Goal: Task Accomplishment & Management: Use online tool/utility

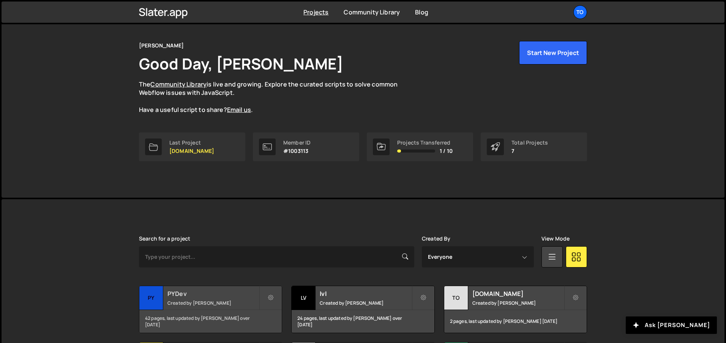
scroll to position [38, 0]
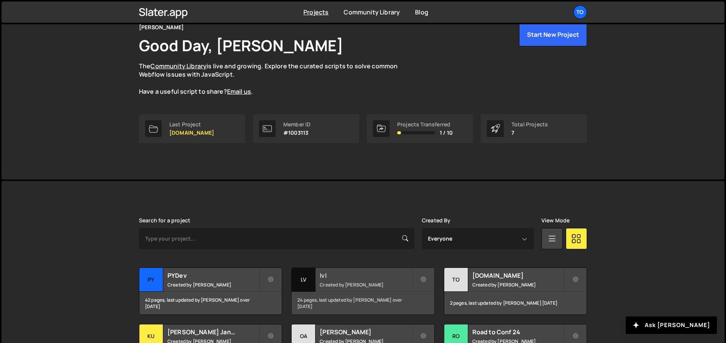
click at [359, 286] on small "Created by Tony Seets" at bounding box center [365, 285] width 91 height 6
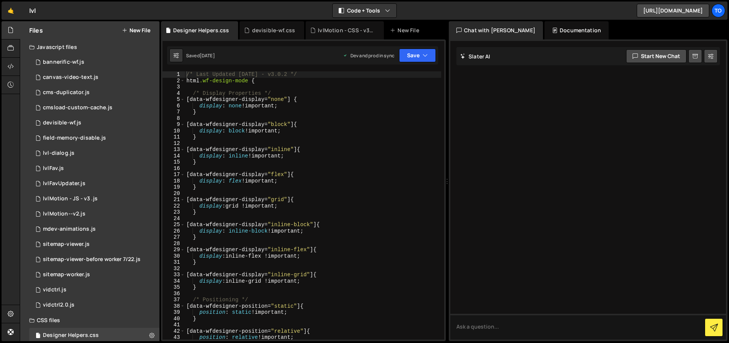
type textarea "}"
click at [260, 161] on div "/* Last Updated [DATE] - v3.0.2 */ html .wf-design-mode { /* Display Properties…" at bounding box center [313, 211] width 256 height 281
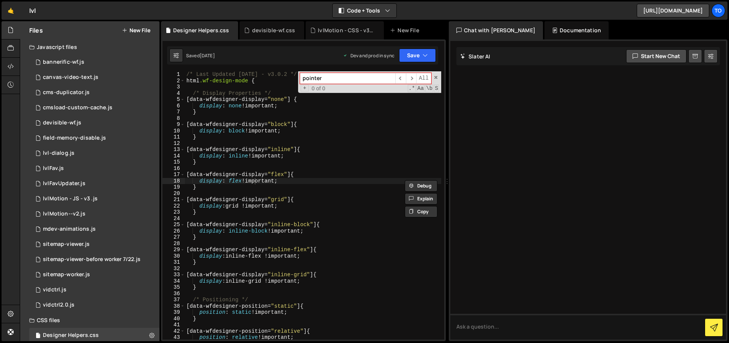
type input "pointer"
click at [260, 161] on div "/* Last Updated [DATE] - v3.0.2 */ html .wf-design-mode { /* Display Properties…" at bounding box center [313, 211] width 256 height 281
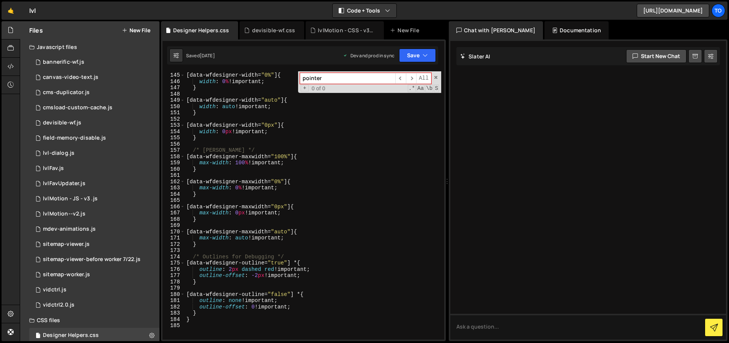
scroll to position [922, 0]
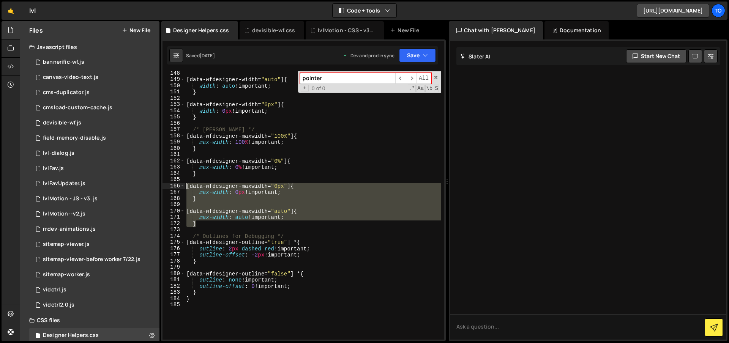
drag, startPoint x: 211, startPoint y: 222, endPoint x: 174, endPoint y: 186, distance: 51.5
click at [174, 186] on div "} 148 149 150 151 152 153 154 155 156 157 158 159 160 161 162 163 164 165 166 1…" at bounding box center [303, 205] width 282 height 268
click at [217, 224] on div "[ data-wfdesigner-width = " auto " ] { width : auto !important ; } [ data-wfdes…" at bounding box center [313, 205] width 256 height 268
type textarea "}"
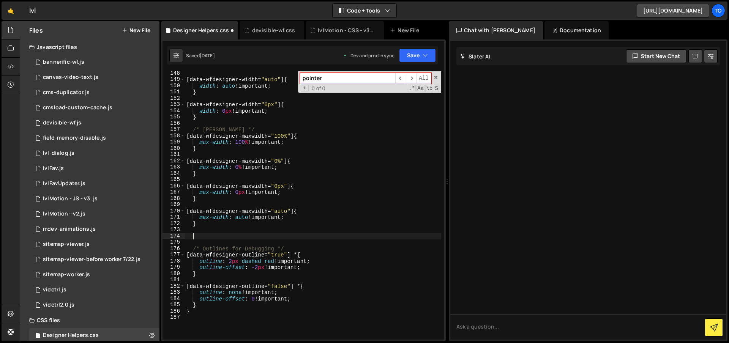
paste textarea "}"
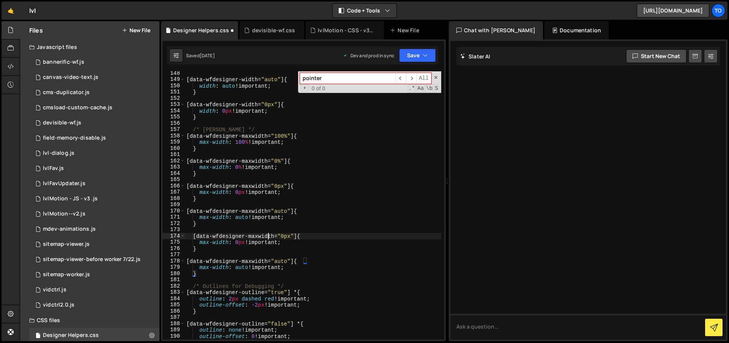
click at [267, 236] on div "[ data-wfdesigner-width = " auto " ] { width : auto !important ; } [ data-wfdes…" at bounding box center [313, 210] width 256 height 281
click at [261, 237] on div "[ data-wfdesigner-width = " auto " ] { width : auto !important ; } [ data-wfdes…" at bounding box center [313, 210] width 256 height 281
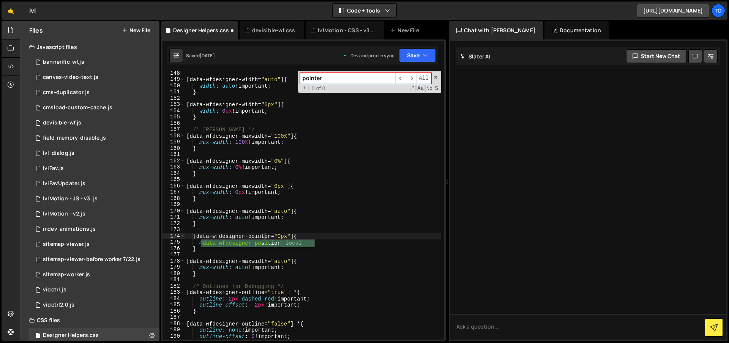
click at [288, 234] on div "[ data-wfdesigner-width = " auto " ] { width : auto !important ; } [ data-wfdes…" at bounding box center [313, 210] width 256 height 281
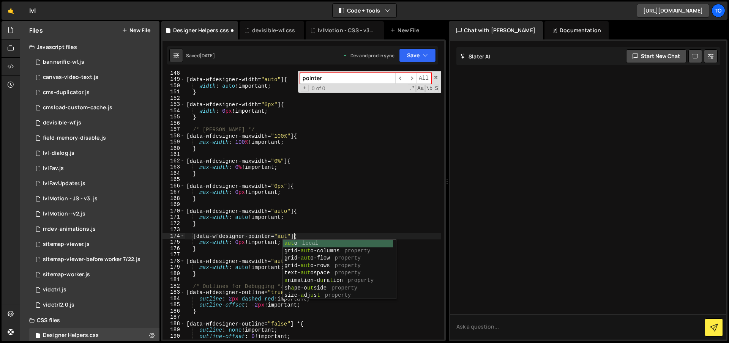
type textarea "[data-wfdesigner-pointer="auto"] {"
click at [289, 230] on div "[ data-wfdesigner-width = " auto " ] { width : auto !important ; } [ data-wfdes…" at bounding box center [313, 210] width 256 height 281
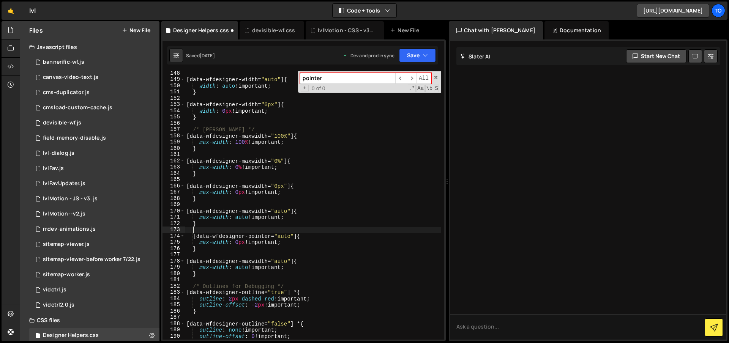
click at [256, 241] on div "[ data-wfdesigner-width = " auto " ] { width : auto !important ; } [ data-wfdes…" at bounding box center [313, 210] width 256 height 281
click at [235, 243] on div "[ data-wfdesigner-width = " auto " ] { width : auto !important ; } [ data-wfdes…" at bounding box center [313, 210] width 256 height 281
drag, startPoint x: 198, startPoint y: 243, endPoint x: 243, endPoint y: 242, distance: 45.2
click at [243, 242] on div "[ data-wfdesigner-width = " auto " ] { width : auto !important ; } [ data-wfdes…" at bounding box center [313, 210] width 256 height 281
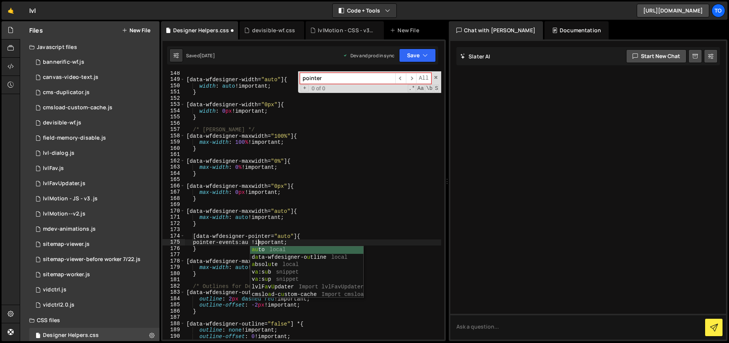
scroll to position [0, 5]
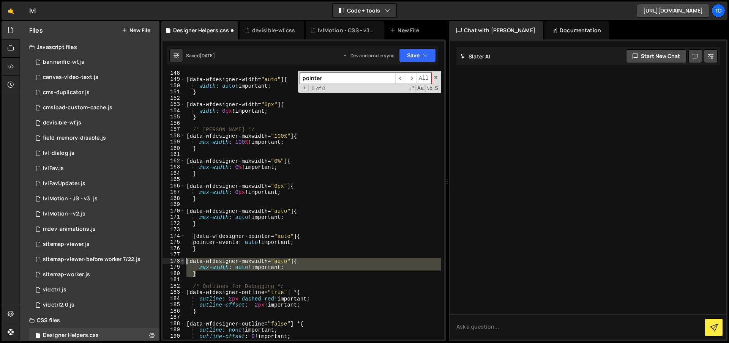
drag, startPoint x: 213, startPoint y: 271, endPoint x: 184, endPoint y: 261, distance: 30.4
click at [184, 261] on div "pointer-events: auto !important; 148 149 150 151 152 153 154 155 156 157 158 15…" at bounding box center [303, 205] width 282 height 268
type textarea "[data-wfdesigner-maxwidth="auto"] { max-width: auto !important;"
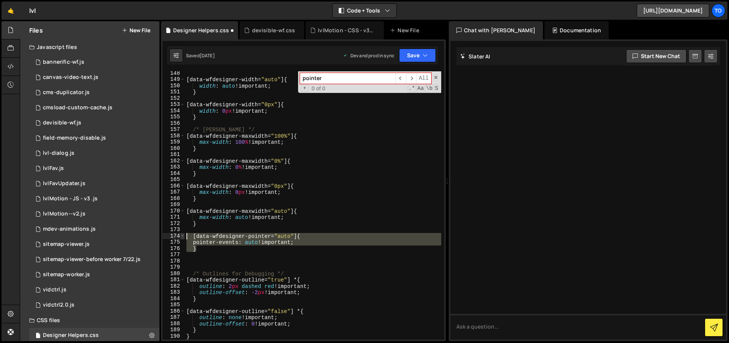
drag, startPoint x: 205, startPoint y: 248, endPoint x: 183, endPoint y: 235, distance: 25.5
click at [183, 235] on div "148 149 150 151 152 153 154 155 156 157 158 159 160 161 162 163 164 165 166 167…" at bounding box center [303, 205] width 282 height 268
click at [200, 251] on div "[ data-wfdesigner-width = " auto " ] { width : auto !important ; } [ data-wfdes…" at bounding box center [313, 205] width 256 height 268
type textarea "}"
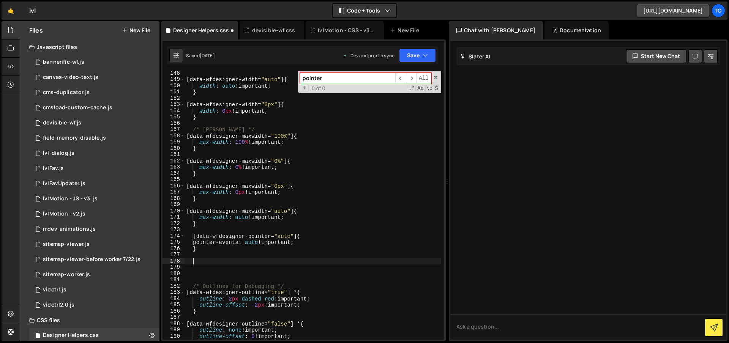
paste textarea "}"
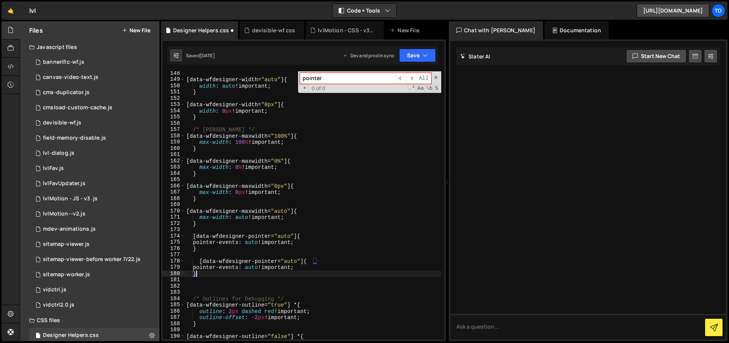
click at [301, 262] on div "[ data-wfdesigner-width = " auto " ] { width : auto !important ; } [ data-wfdes…" at bounding box center [313, 210] width 256 height 281
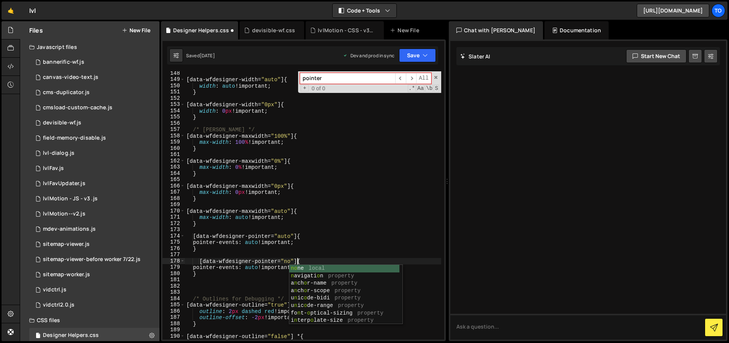
scroll to position [0, 8]
click at [255, 268] on div "[ data-wfdesigner-width = " auto " ] { width : auto !important ; } [ data-wfdes…" at bounding box center [313, 210] width 256 height 281
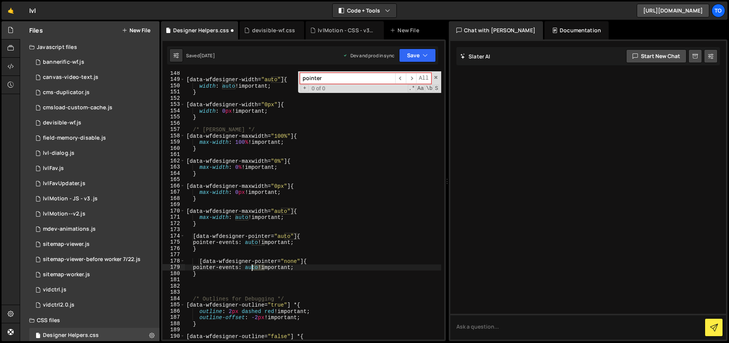
click at [255, 268] on div "[ data-wfdesigner-width = " auto " ] { width : auto !important ; } [ data-wfdes…" at bounding box center [313, 210] width 256 height 281
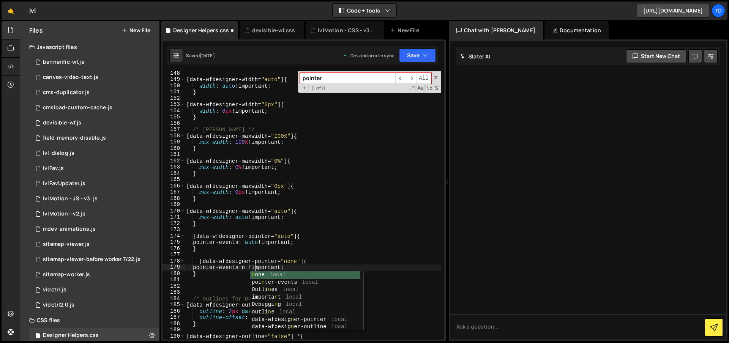
scroll to position [0, 5]
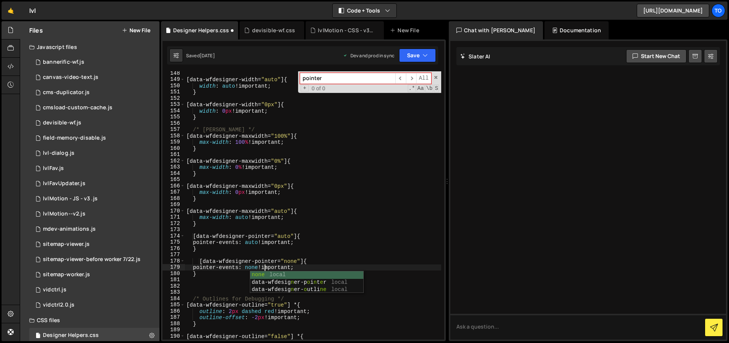
click at [337, 226] on div "[ data-wfdesigner-width = " auto " ] { width : auto !important ; } [ data-wfdes…" at bounding box center [313, 210] width 256 height 281
click at [205, 260] on div "[ data-wfdesigner-width = " auto " ] { width : auto !important ; } [ data-wfdes…" at bounding box center [313, 210] width 256 height 281
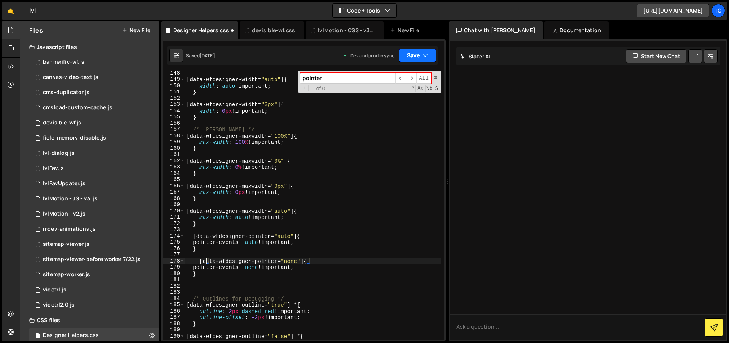
click at [424, 55] on icon "button" at bounding box center [424, 56] width 5 height 8
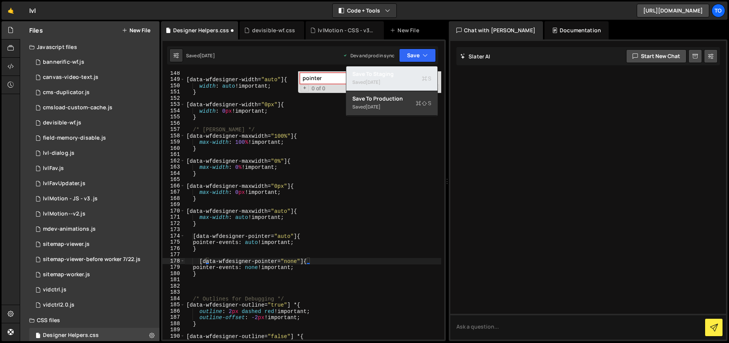
click at [394, 75] on div "Save to Staging S" at bounding box center [391, 74] width 79 height 8
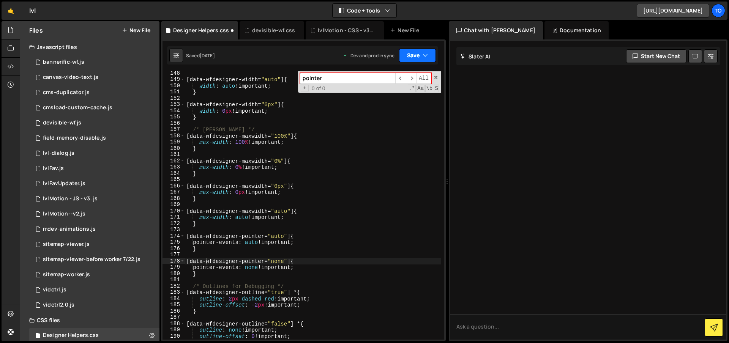
click at [416, 58] on button "Save" at bounding box center [417, 56] width 37 height 14
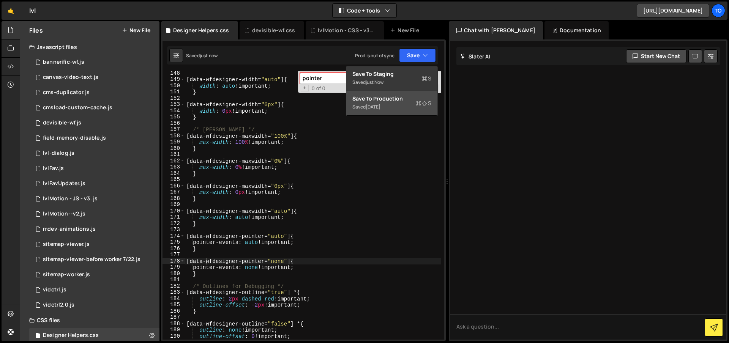
click at [380, 106] on div "[DATE]" at bounding box center [373, 107] width 15 height 6
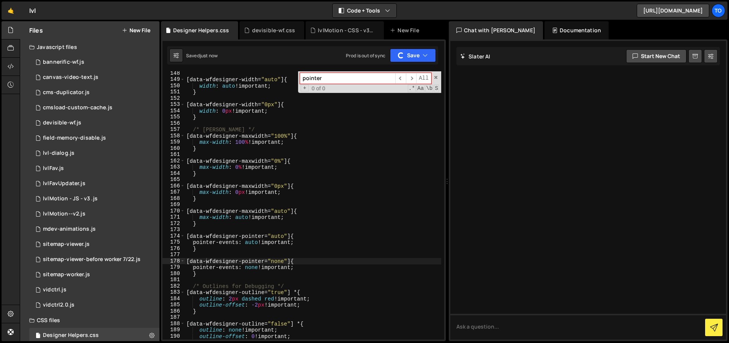
type textarea "}"
click at [274, 223] on div "[ data-wfdesigner-width = " auto " ] { width : auto !important ; } [ data-wfdes…" at bounding box center [313, 210] width 256 height 281
click at [332, 126] on div "[ data-wfdesigner-width = " auto " ] { width : auto !important ; } [ data-wfdes…" at bounding box center [313, 210] width 256 height 281
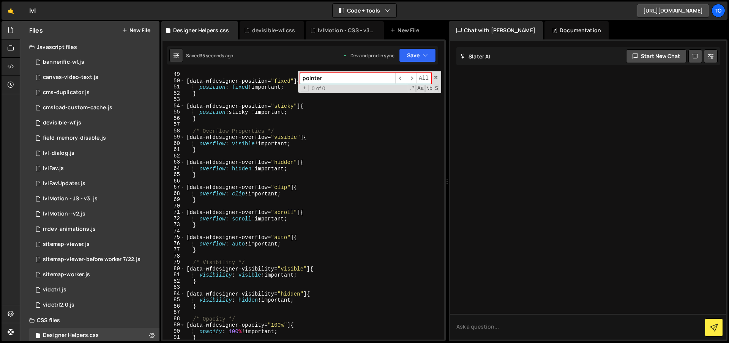
scroll to position [0, 0]
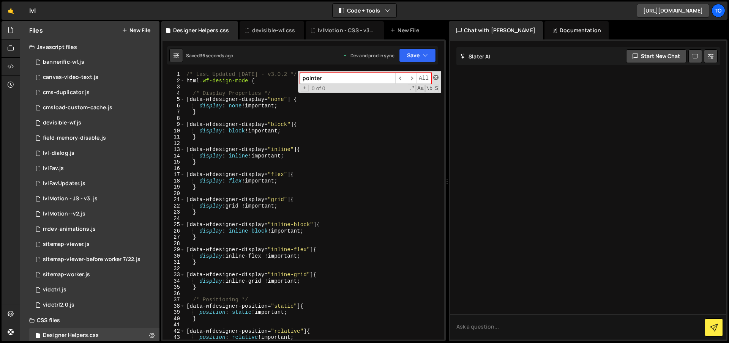
click at [435, 78] on span at bounding box center [435, 77] width 5 height 5
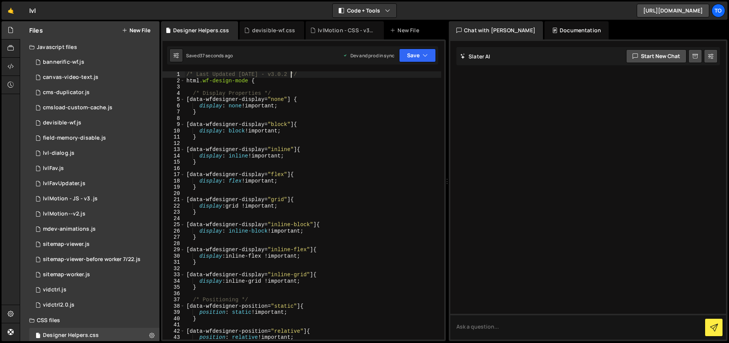
drag, startPoint x: 292, startPoint y: 73, endPoint x: 308, endPoint y: 68, distance: 17.6
click at [292, 73] on div "/* Last Updated [DATE] - v3.0.2 */ html .wf-design-mode { /* Display Properties…" at bounding box center [313, 211] width 256 height 281
click at [251, 76] on div "/* Last Updated [DATE] - v3.0.3 */ html .wf-design-mode { /* Display Properties…" at bounding box center [313, 211] width 256 height 281
click at [241, 74] on div "/* Last Updated [DATE] - v3.0.3 */ html .wf-design-mode { /* Display Properties…" at bounding box center [313, 211] width 256 height 281
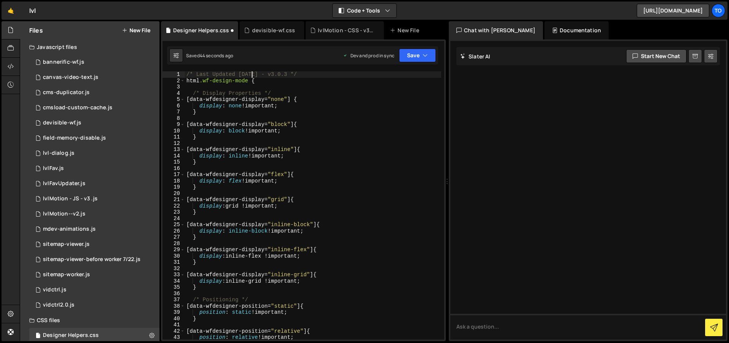
scroll to position [0, 4]
click at [419, 59] on button "Save" at bounding box center [417, 56] width 37 height 14
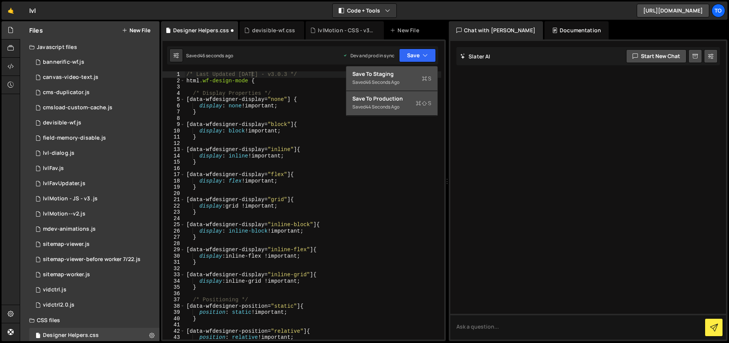
click at [399, 80] on div "46 seconds ago" at bounding box center [383, 82] width 34 height 6
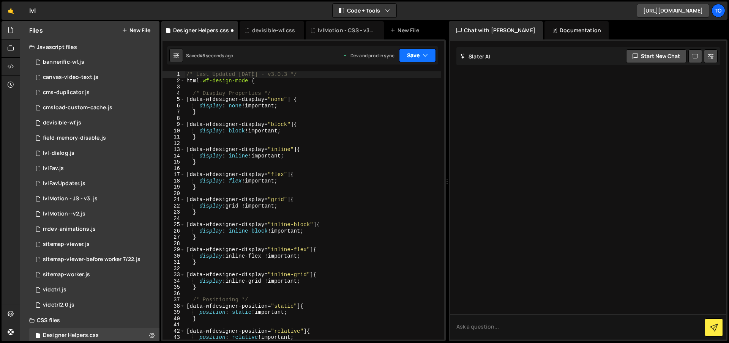
click at [419, 58] on button "Save" at bounding box center [417, 56] width 37 height 14
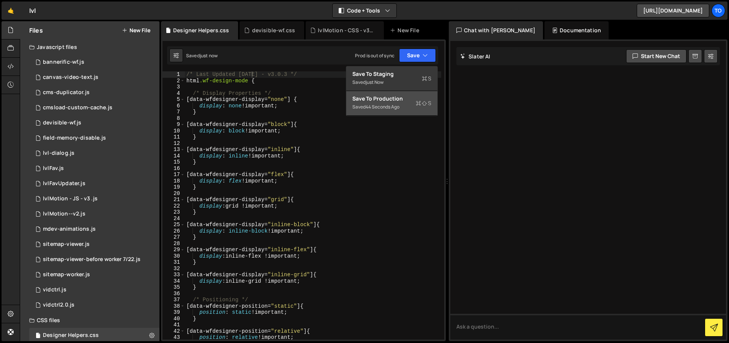
click at [387, 105] on div "44 seconds ago" at bounding box center [383, 107] width 34 height 6
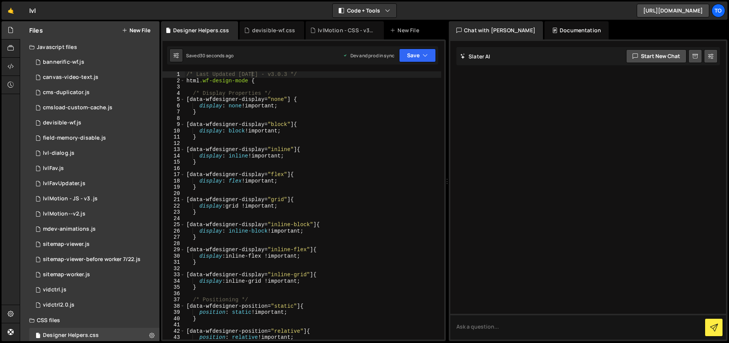
click at [303, 102] on div "/* Last Updated [DATE] - v3.0.3 */ html .wf-design-mode { /* Display Properties…" at bounding box center [313, 211] width 256 height 281
type textarea "}"
